Goal: Entertainment & Leisure: Consume media (video, audio)

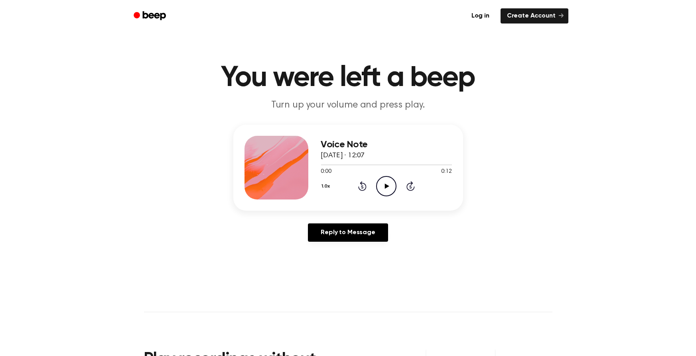
click at [385, 187] on icon at bounding box center [387, 186] width 4 height 5
click at [389, 183] on icon "Play Audio" at bounding box center [386, 186] width 20 height 20
click at [385, 188] on icon "Play Audio" at bounding box center [386, 186] width 20 height 20
click at [385, 187] on icon at bounding box center [387, 186] width 4 height 5
click at [387, 187] on icon "Play Audio" at bounding box center [386, 186] width 20 height 20
